Goal: Find specific page/section: Find specific page/section

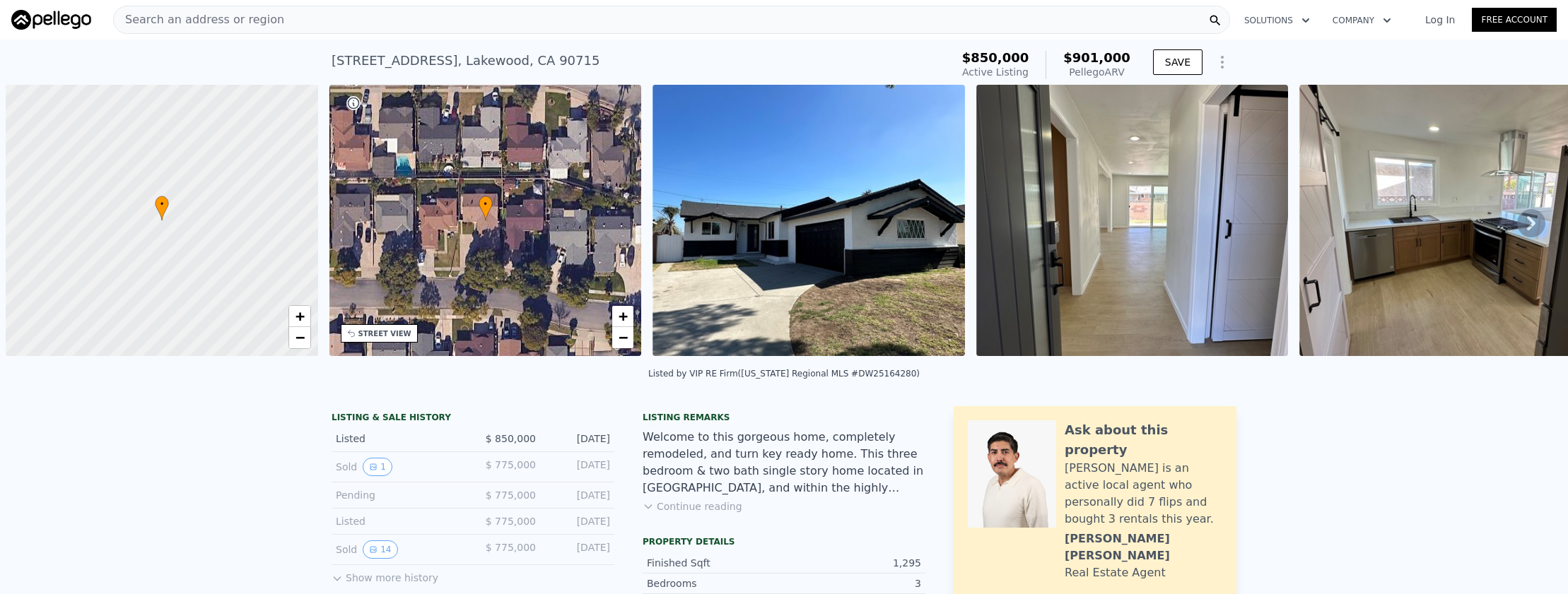
scroll to position [0, 6]
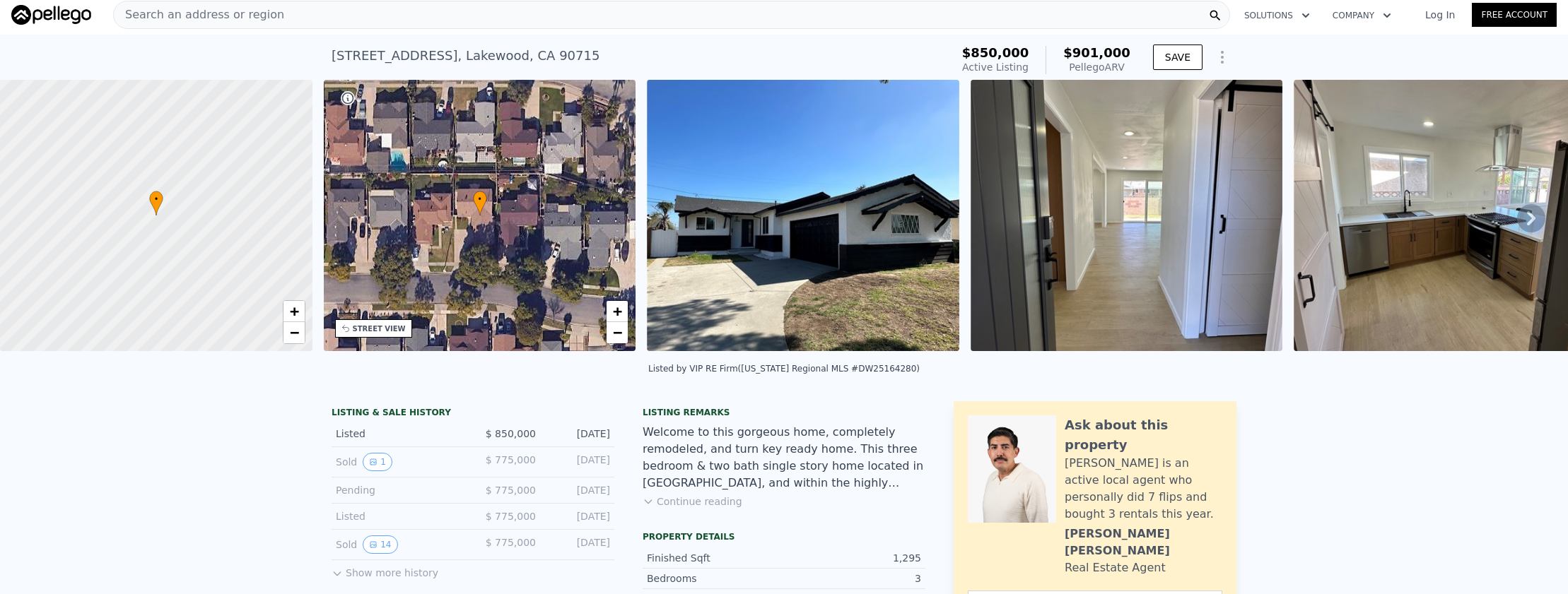
click at [284, 23] on div "Search an address or region" at bounding box center [671, 15] width 1117 height 28
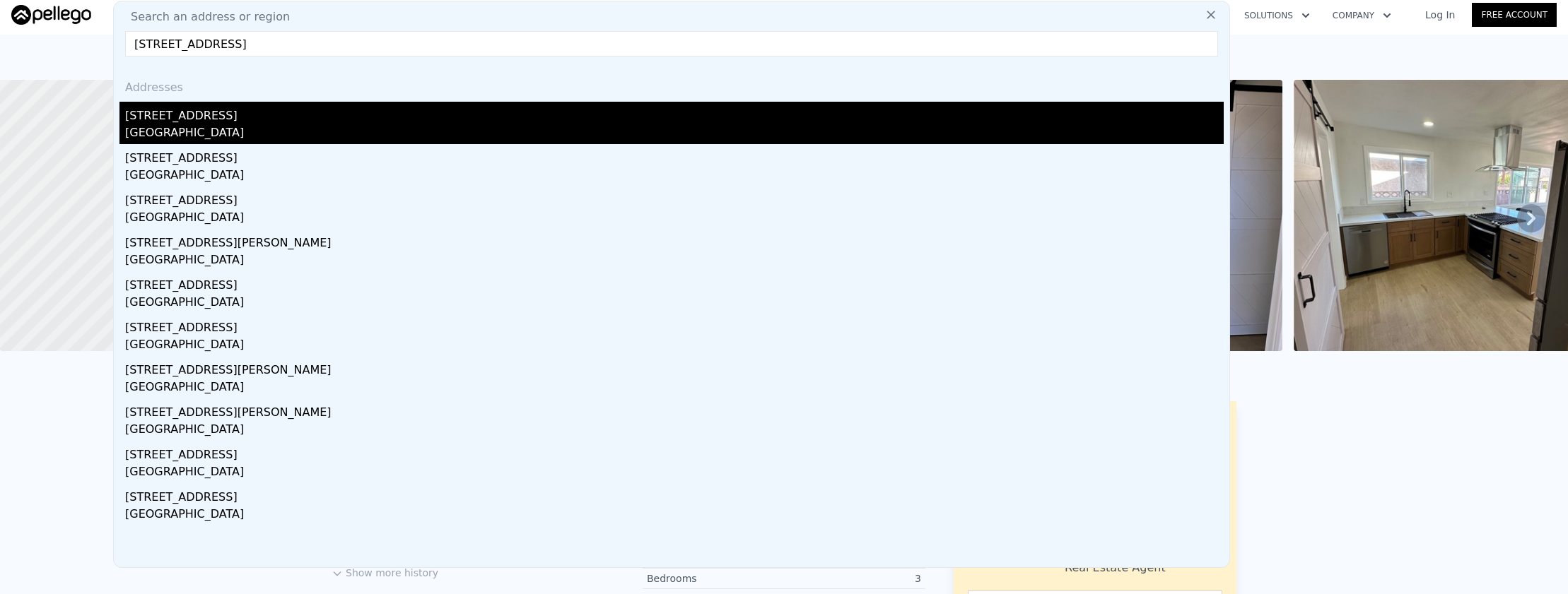
type input "[STREET_ADDRESS]"
click at [322, 113] on div "[STREET_ADDRESS]" at bounding box center [674, 112] width 1098 height 22
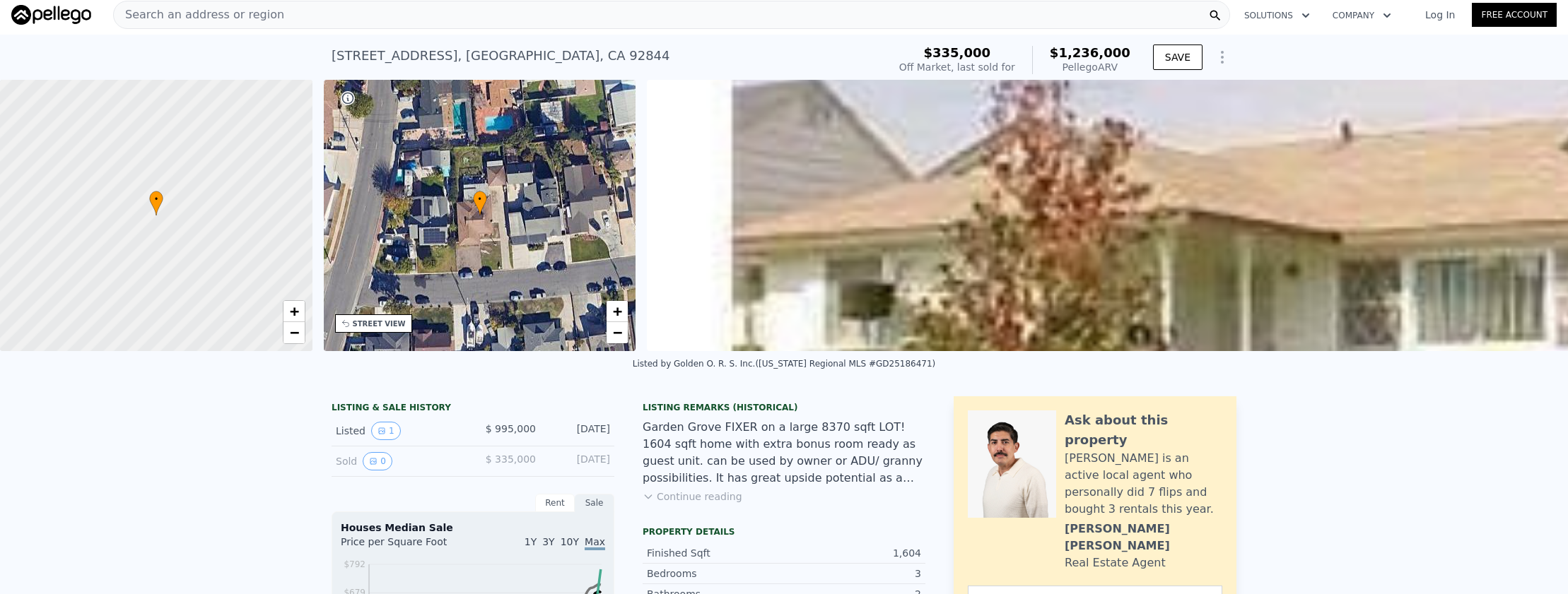
click at [485, 25] on div "Search an address or region" at bounding box center [671, 15] width 1117 height 28
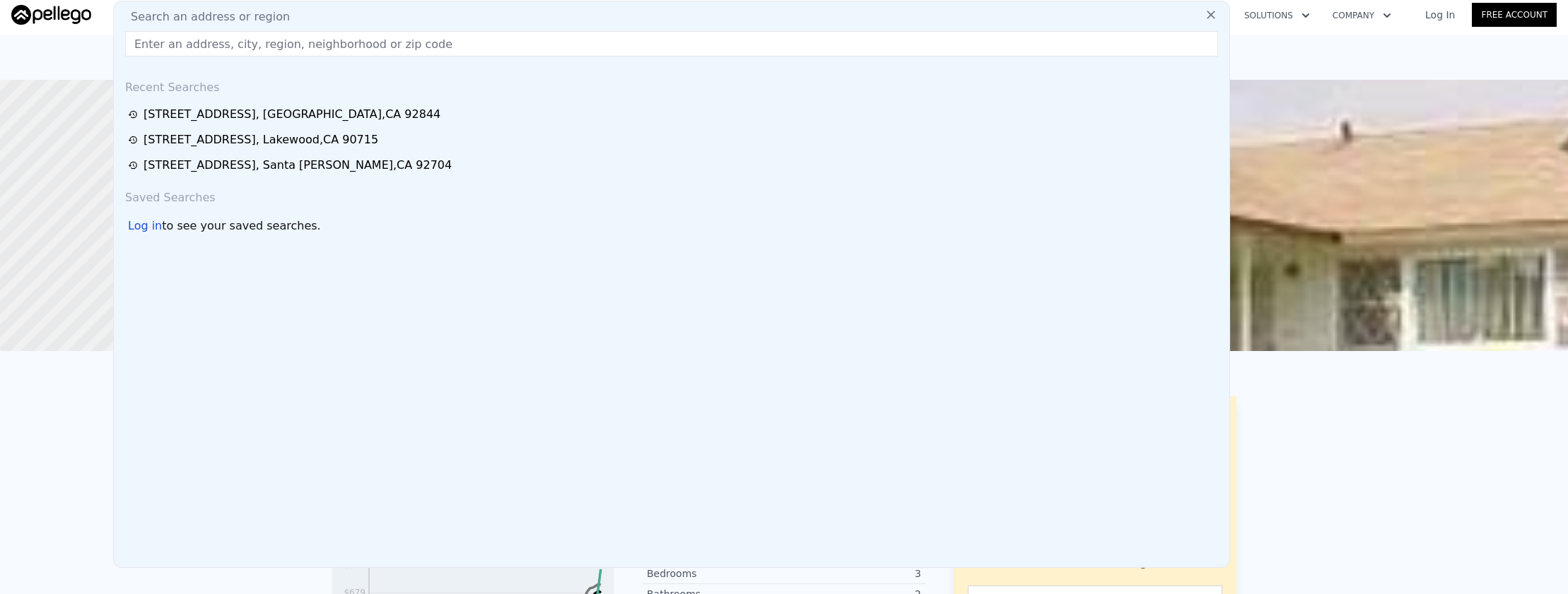
click at [494, 50] on input "text" at bounding box center [671, 43] width 1093 height 25
paste input "[STREET_ADDRESS]"
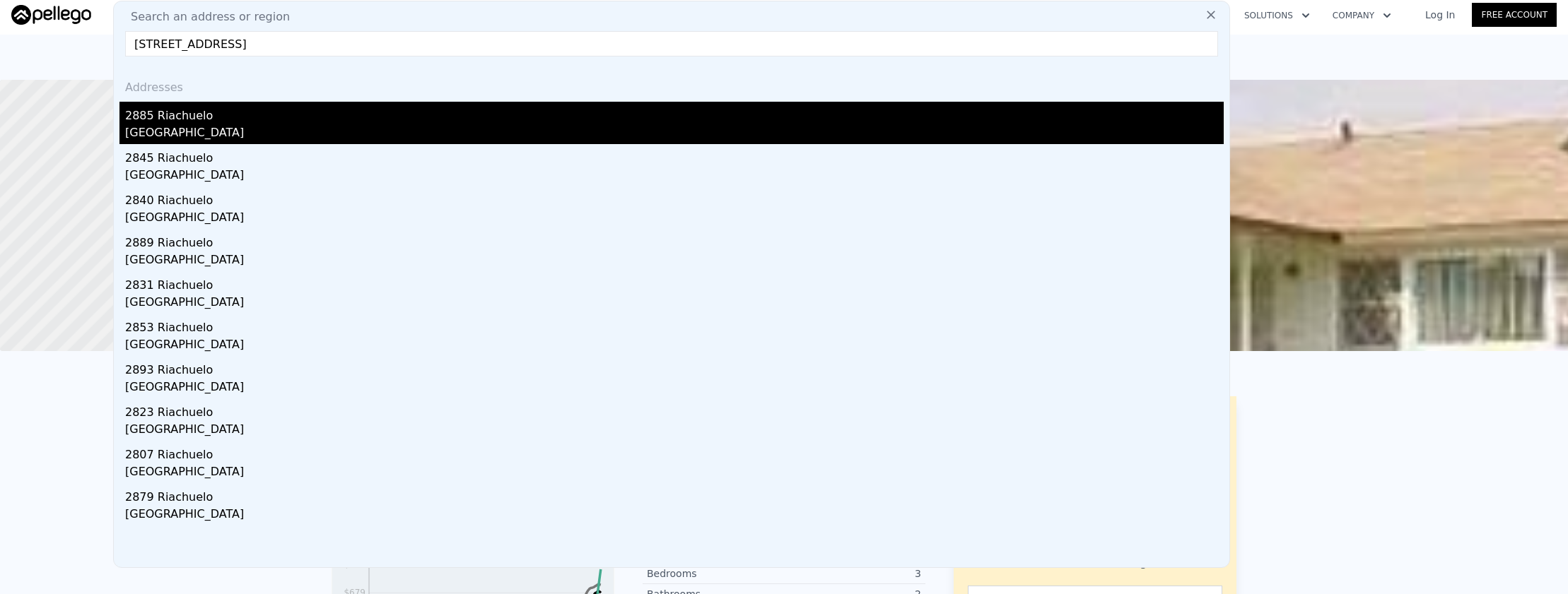
type input "[STREET_ADDRESS]"
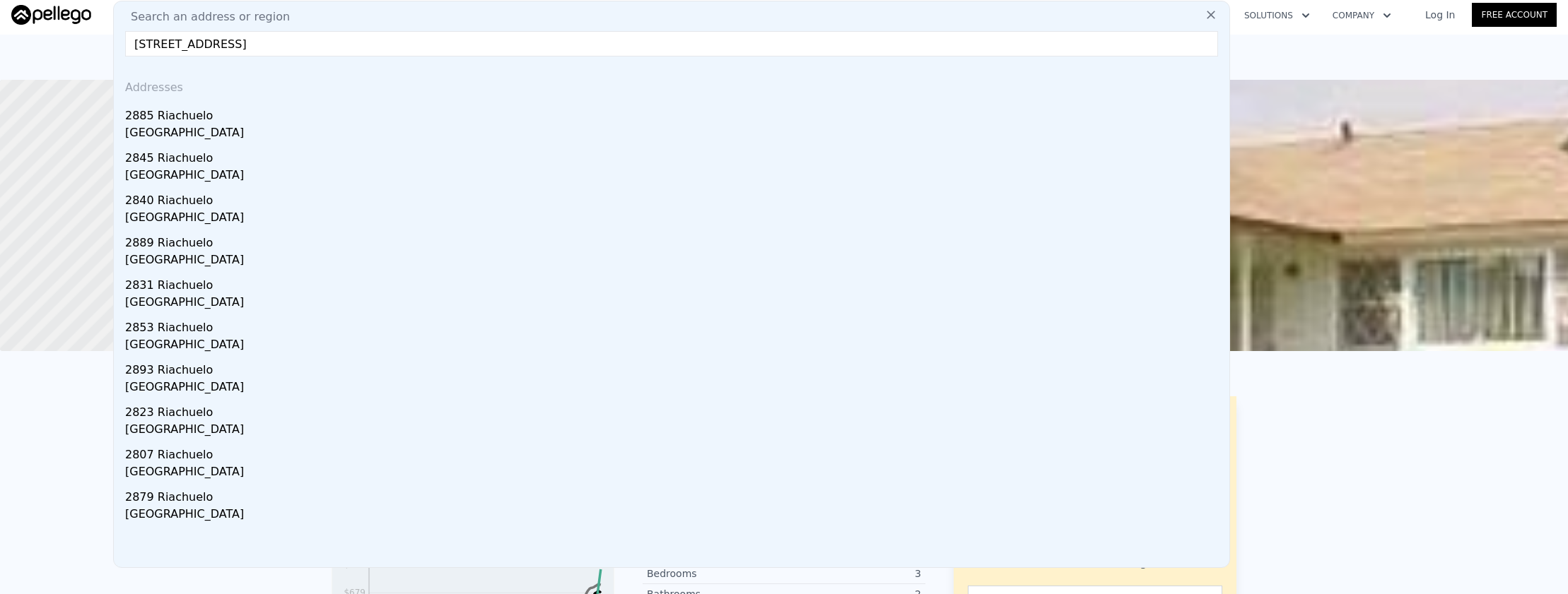
drag, startPoint x: 518, startPoint y: 125, endPoint x: 526, endPoint y: 134, distance: 12.0
click at [518, 125] on div "[GEOGRAPHIC_DATA]" at bounding box center [674, 134] width 1098 height 20
